Goal: Task Accomplishment & Management: Use online tool/utility

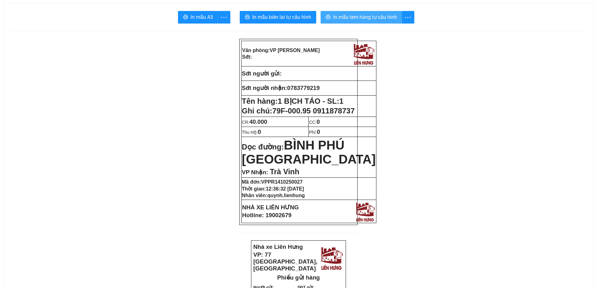
drag, startPoint x: 363, startPoint y: 19, endPoint x: 357, endPoint y: 17, distance: 6.6
click at [363, 19] on span "In mẫu tem hàng tự cấu hình" at bounding box center [365, 17] width 64 height 8
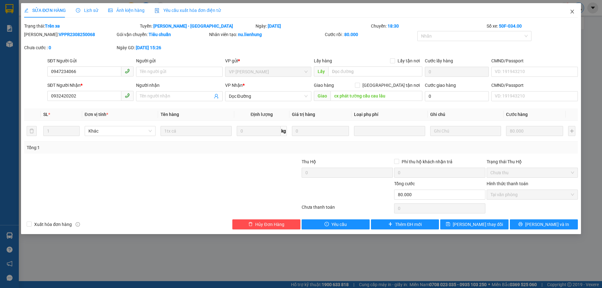
click at [573, 9] on span "Close" at bounding box center [572, 12] width 18 height 18
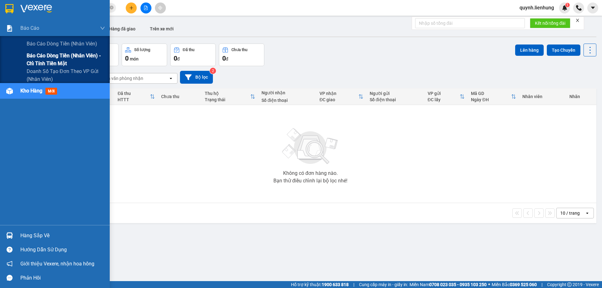
click at [42, 60] on span "Báo cáo dòng tiền (nhân viên) - chỉ tính tiền mặt" at bounding box center [66, 60] width 78 height 16
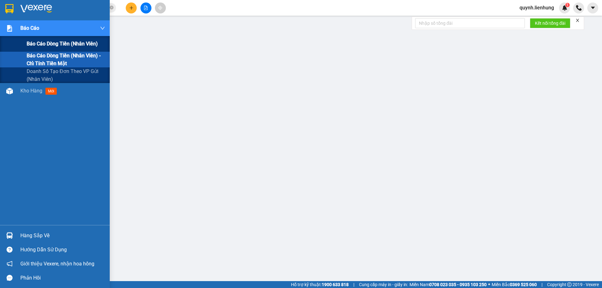
click at [43, 50] on div "Báo cáo dòng tiền (nhân viên)" at bounding box center [66, 44] width 78 height 16
